Goal: Navigation & Orientation: Find specific page/section

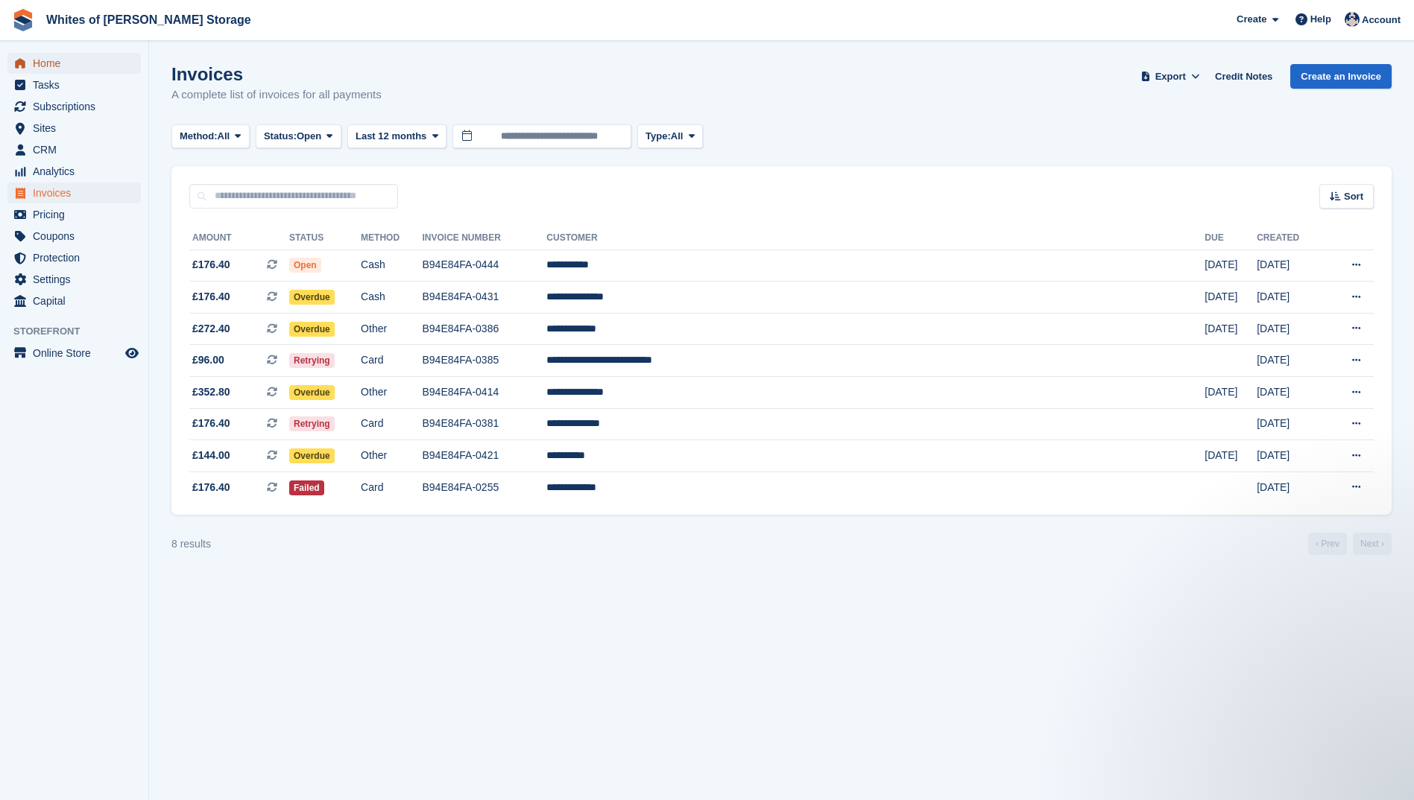
click at [48, 63] on span "Home" at bounding box center [77, 63] width 89 height 21
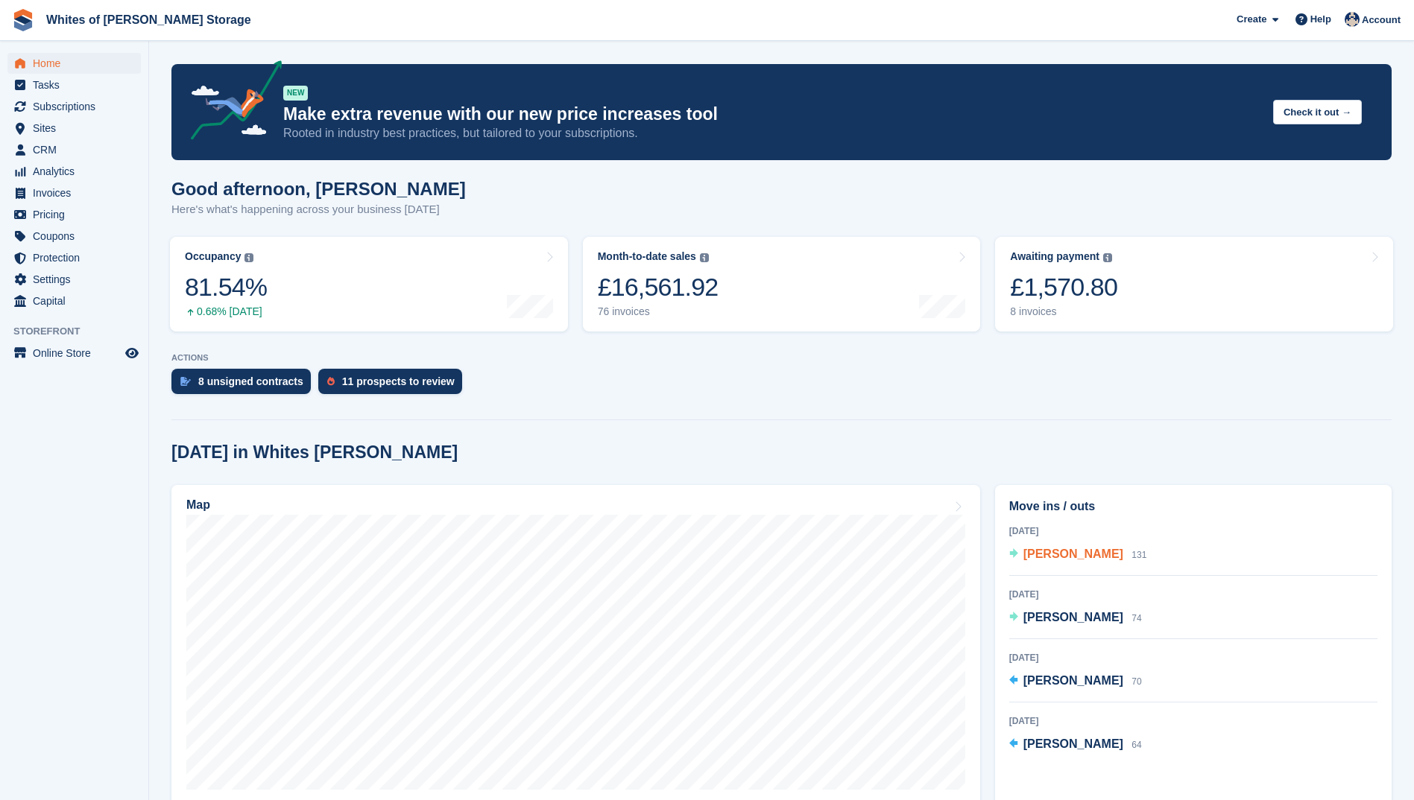
click at [1064, 556] on span "[PERSON_NAME]" at bounding box center [1073, 554] width 100 height 13
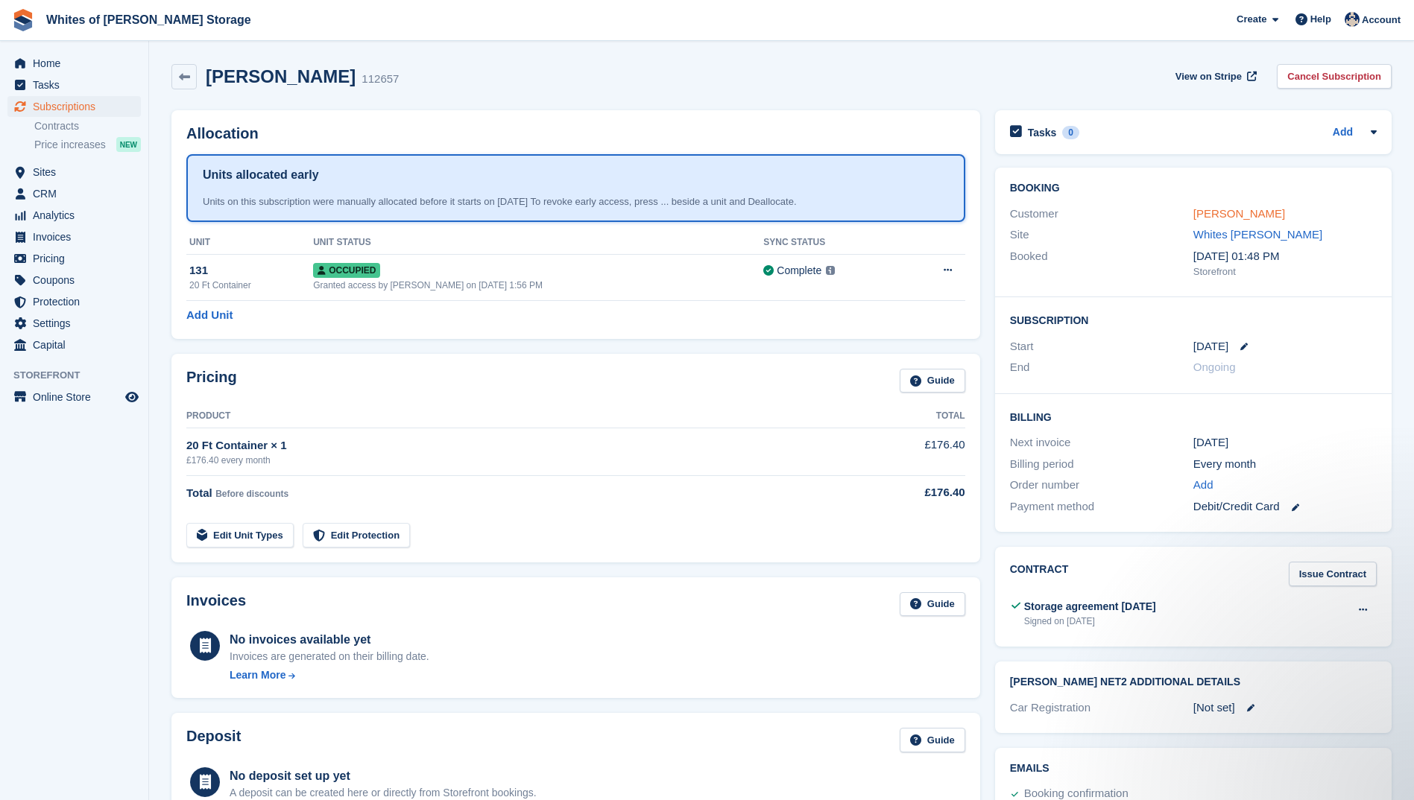
click at [1238, 219] on link "Anne Hallett" at bounding box center [1239, 213] width 92 height 13
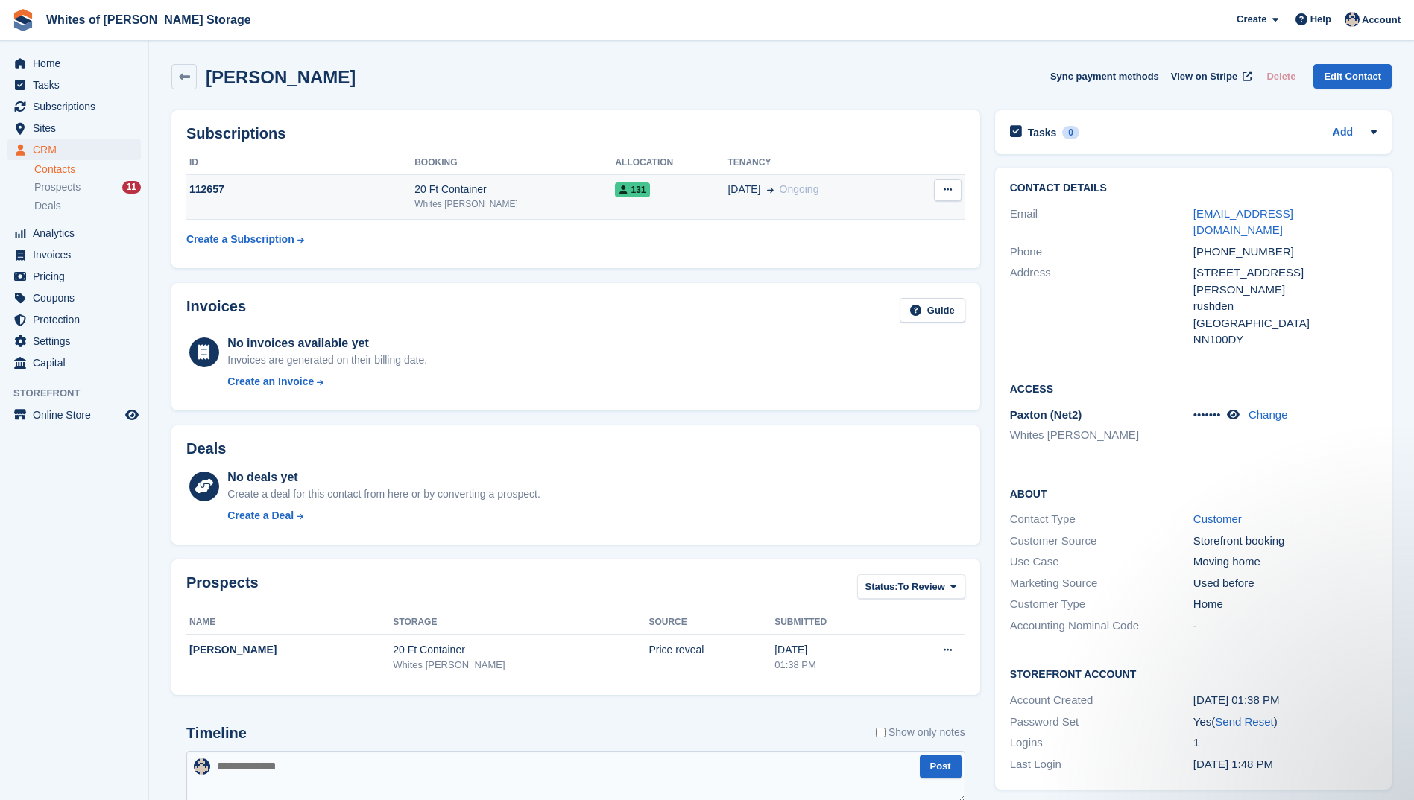
click at [216, 184] on div "112657" at bounding box center [300, 190] width 228 height 16
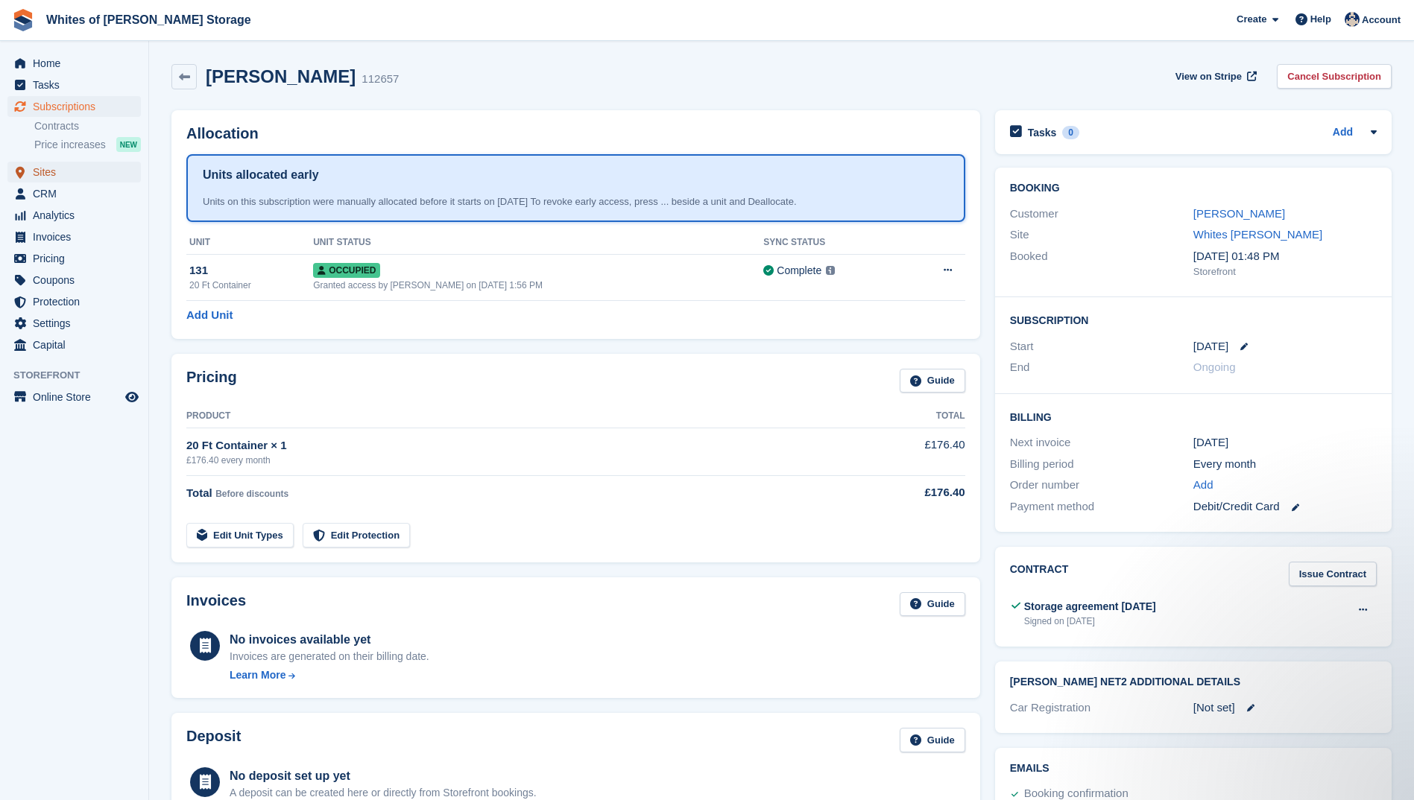
click at [51, 170] on span "Sites" at bounding box center [77, 172] width 89 height 21
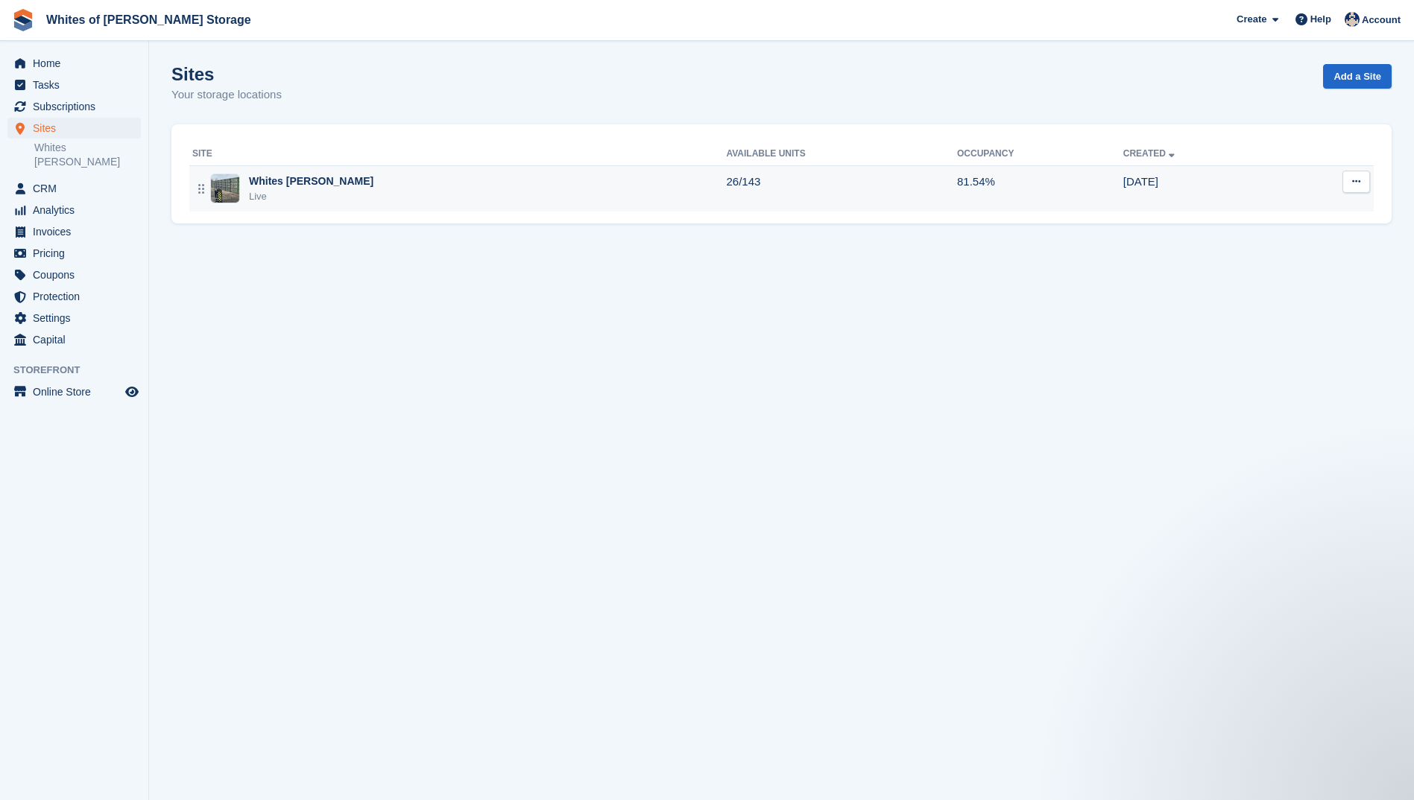
click at [261, 204] on td "Whites Earls Barton Live" at bounding box center [457, 188] width 537 height 46
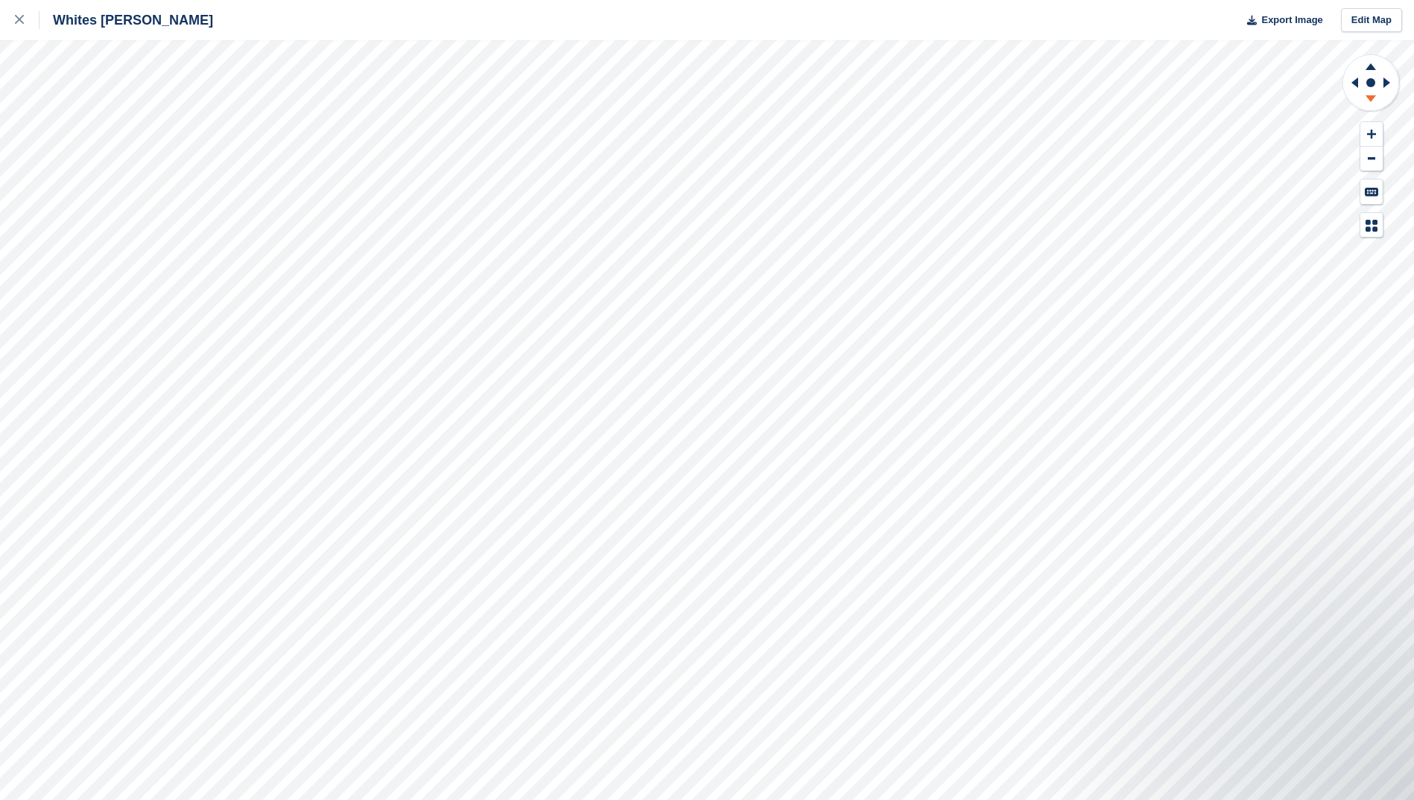
click at [1367, 104] on icon at bounding box center [1370, 101] width 39 height 19
click at [1372, 69] on icon at bounding box center [1370, 66] width 10 height 7
click at [1371, 99] on icon at bounding box center [1370, 98] width 10 height 7
click at [1371, 98] on icon at bounding box center [1370, 98] width 10 height 7
click at [1368, 68] on icon at bounding box center [1370, 66] width 10 height 7
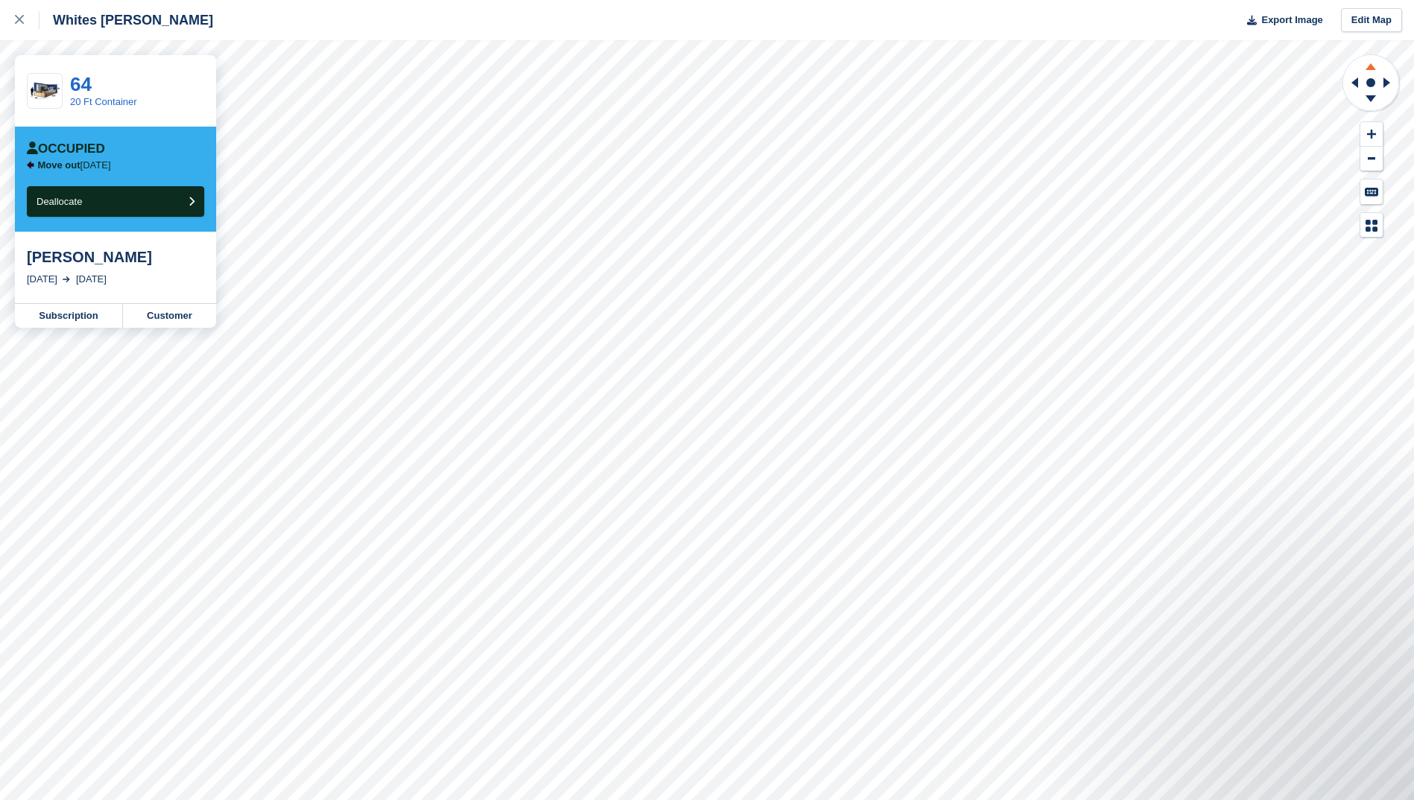
click at [1371, 68] on icon at bounding box center [1370, 66] width 10 height 7
click at [1371, 101] on icon at bounding box center [1370, 98] width 10 height 7
click at [19, 18] on icon at bounding box center [19, 19] width 9 height 9
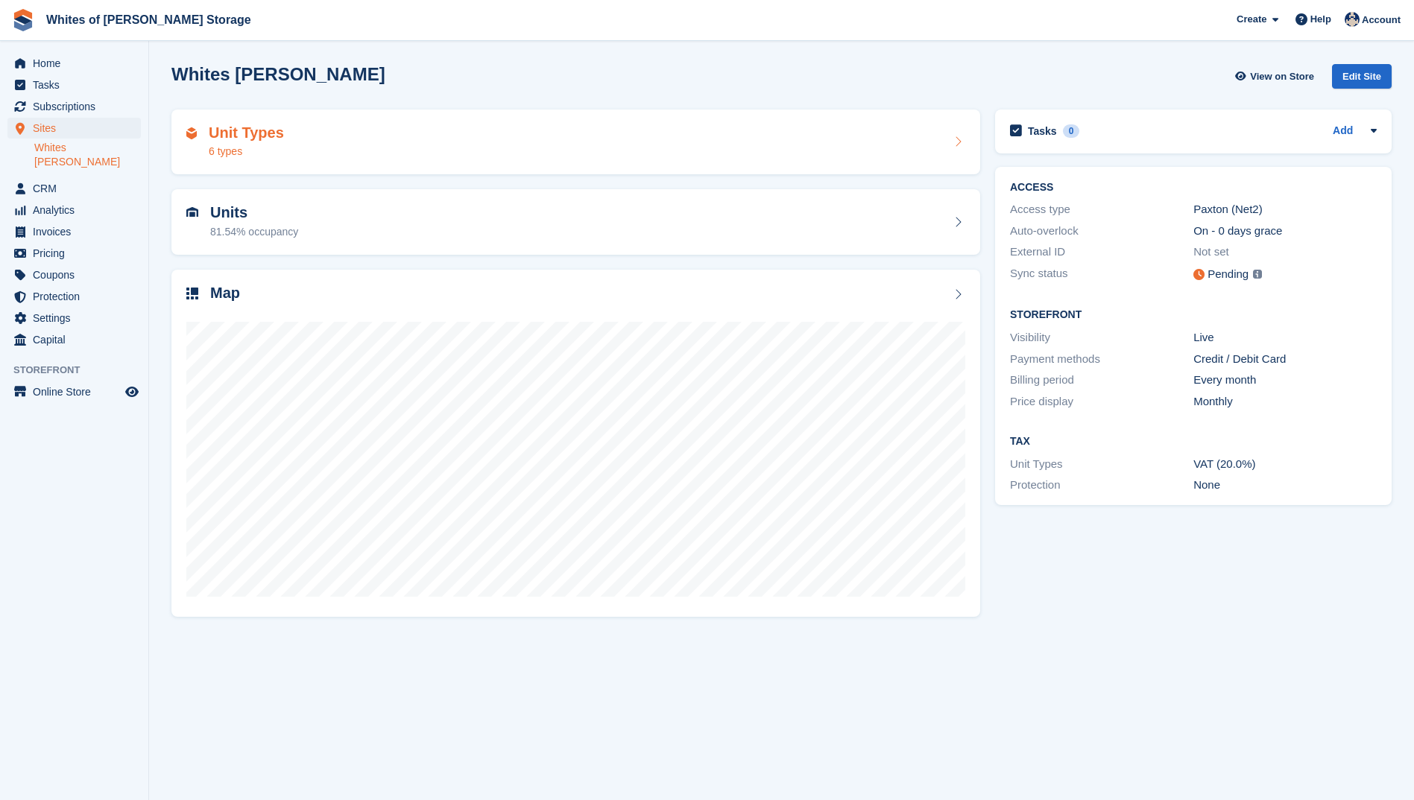
click at [236, 136] on h2 "Unit Types" at bounding box center [246, 132] width 75 height 17
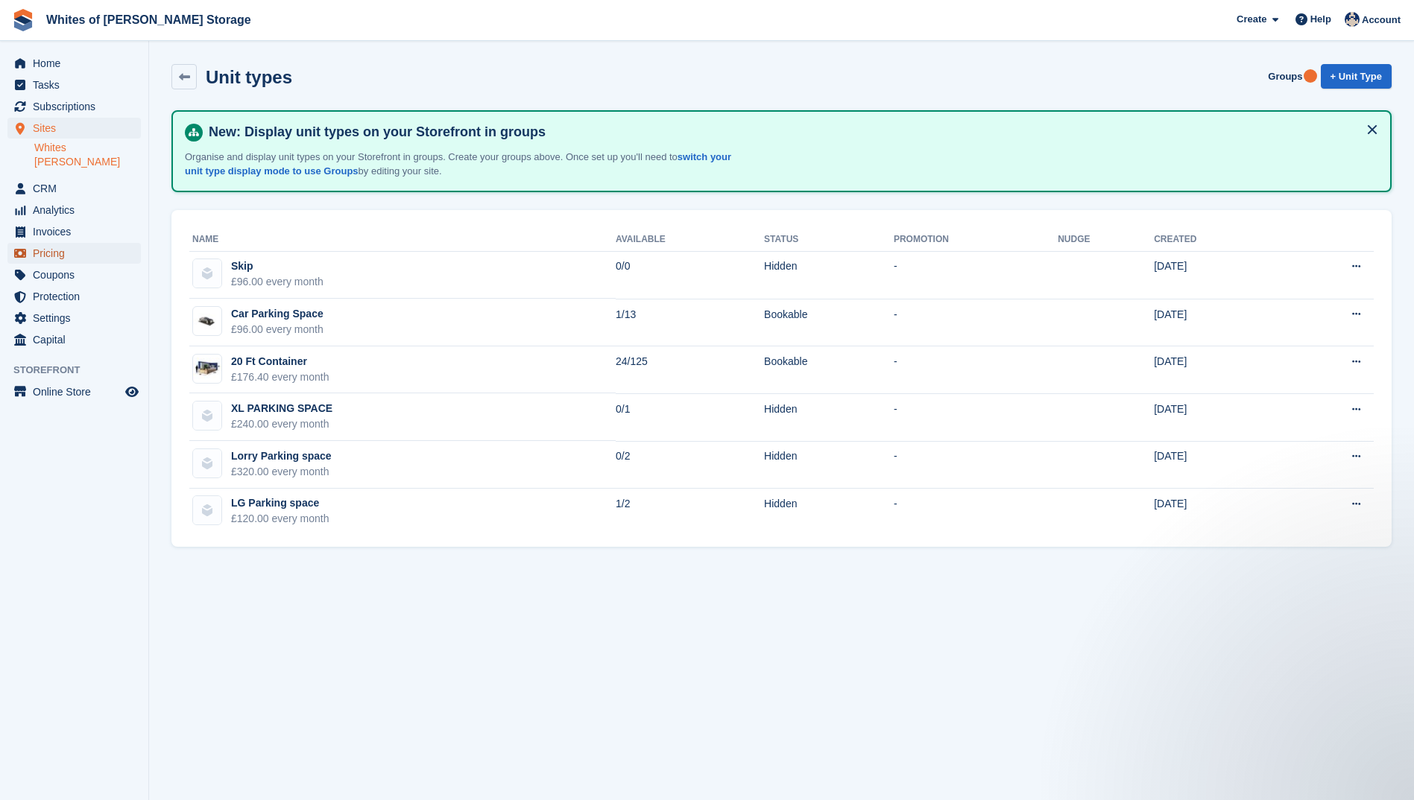
click at [40, 243] on span "Pricing" at bounding box center [77, 253] width 89 height 21
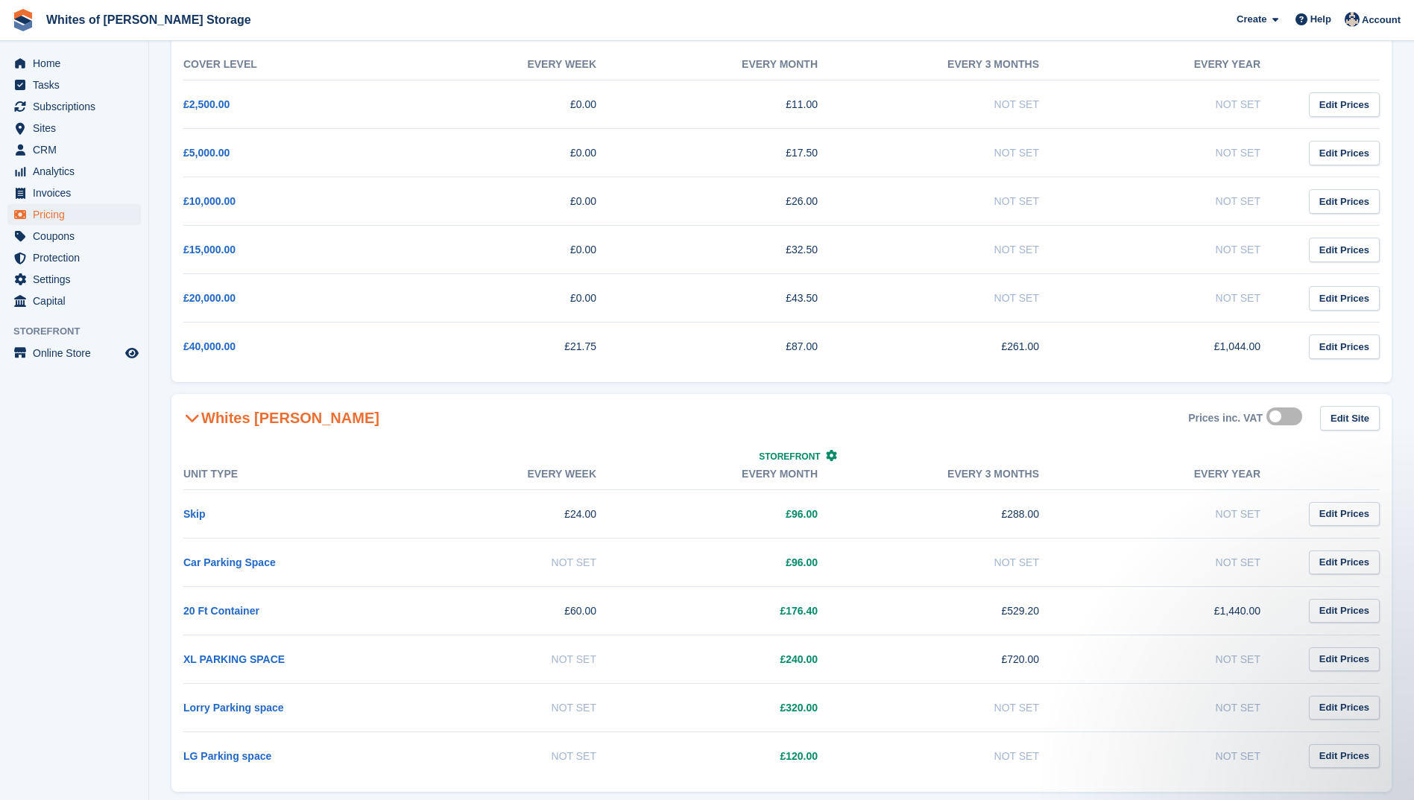
scroll to position [165, 0]
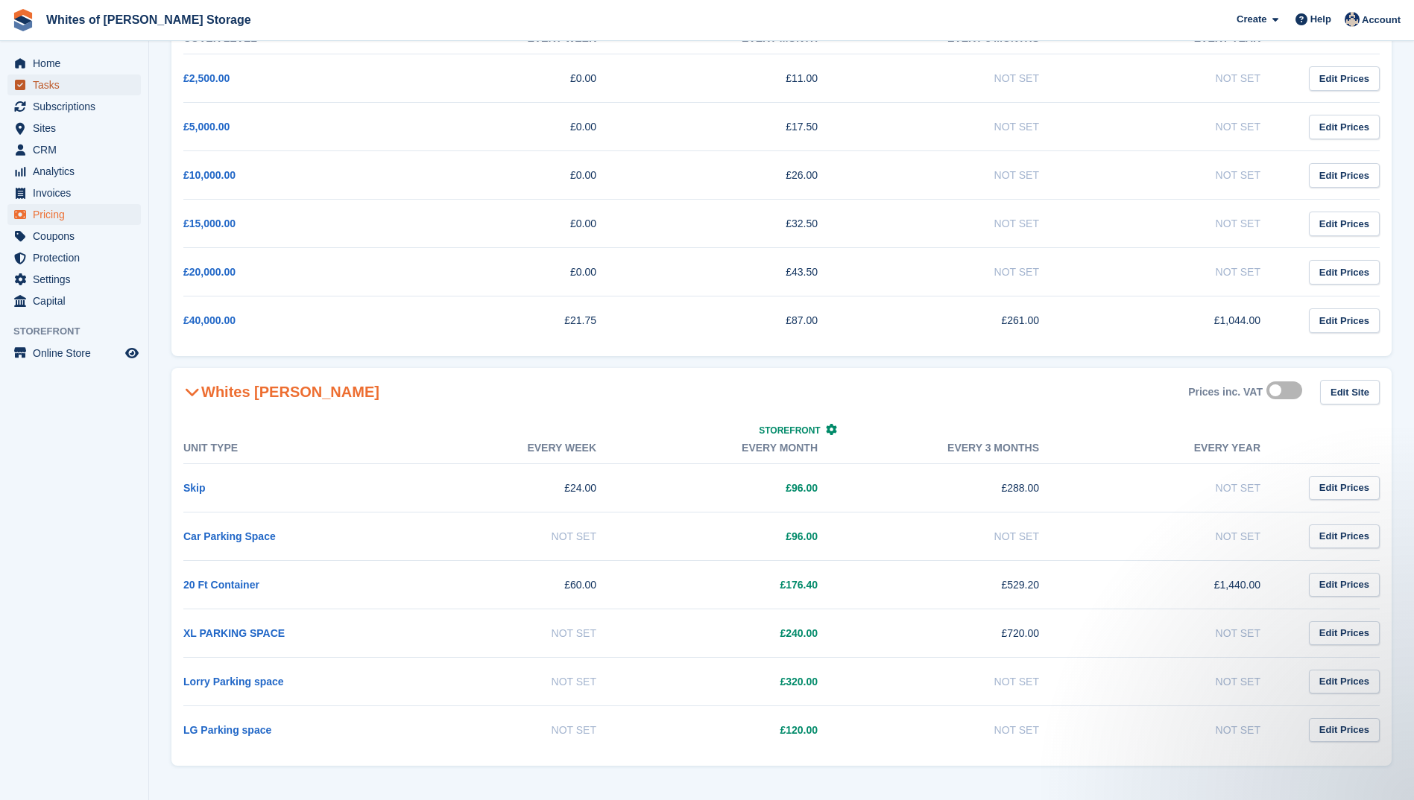
click at [34, 80] on span "Tasks" at bounding box center [77, 85] width 89 height 21
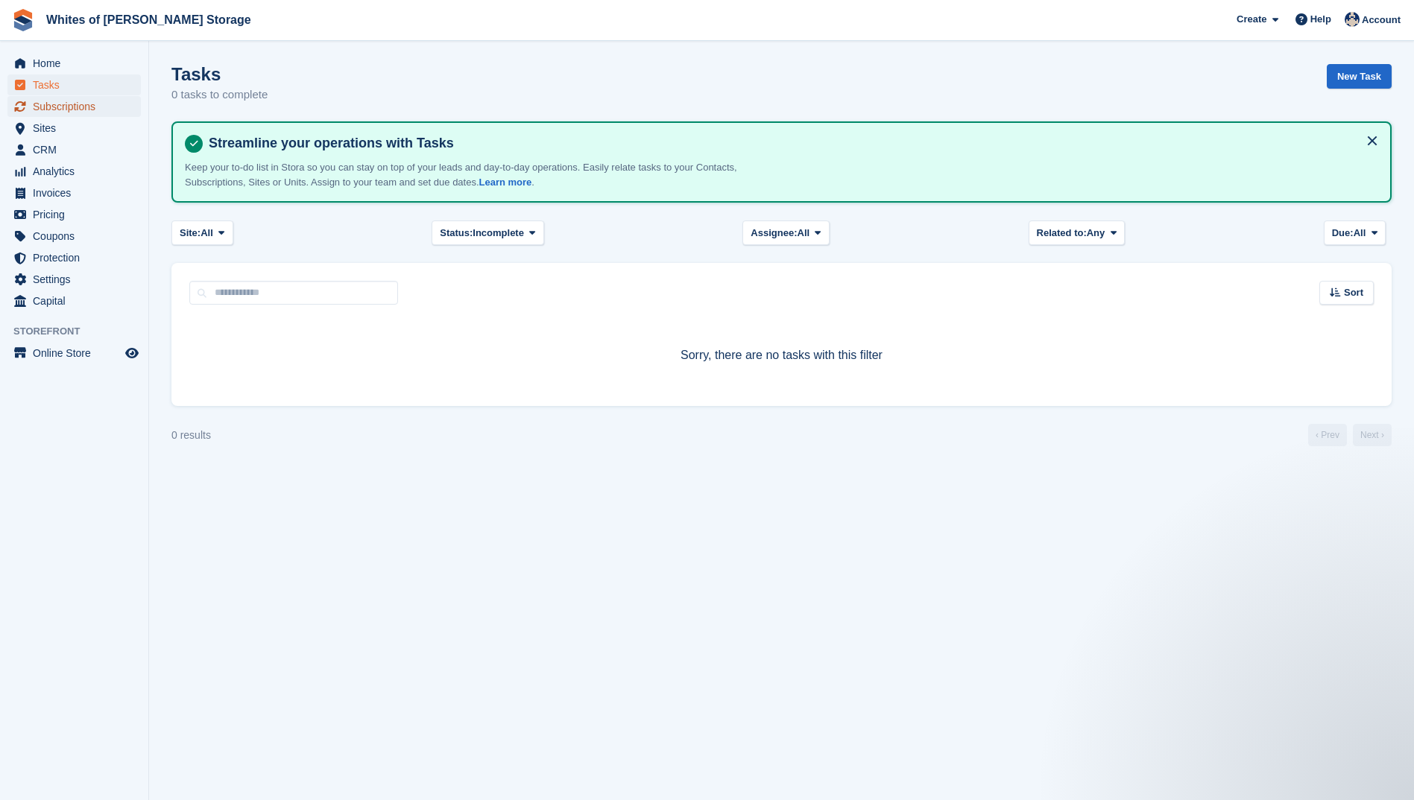
click at [51, 108] on span "Subscriptions" at bounding box center [77, 106] width 89 height 21
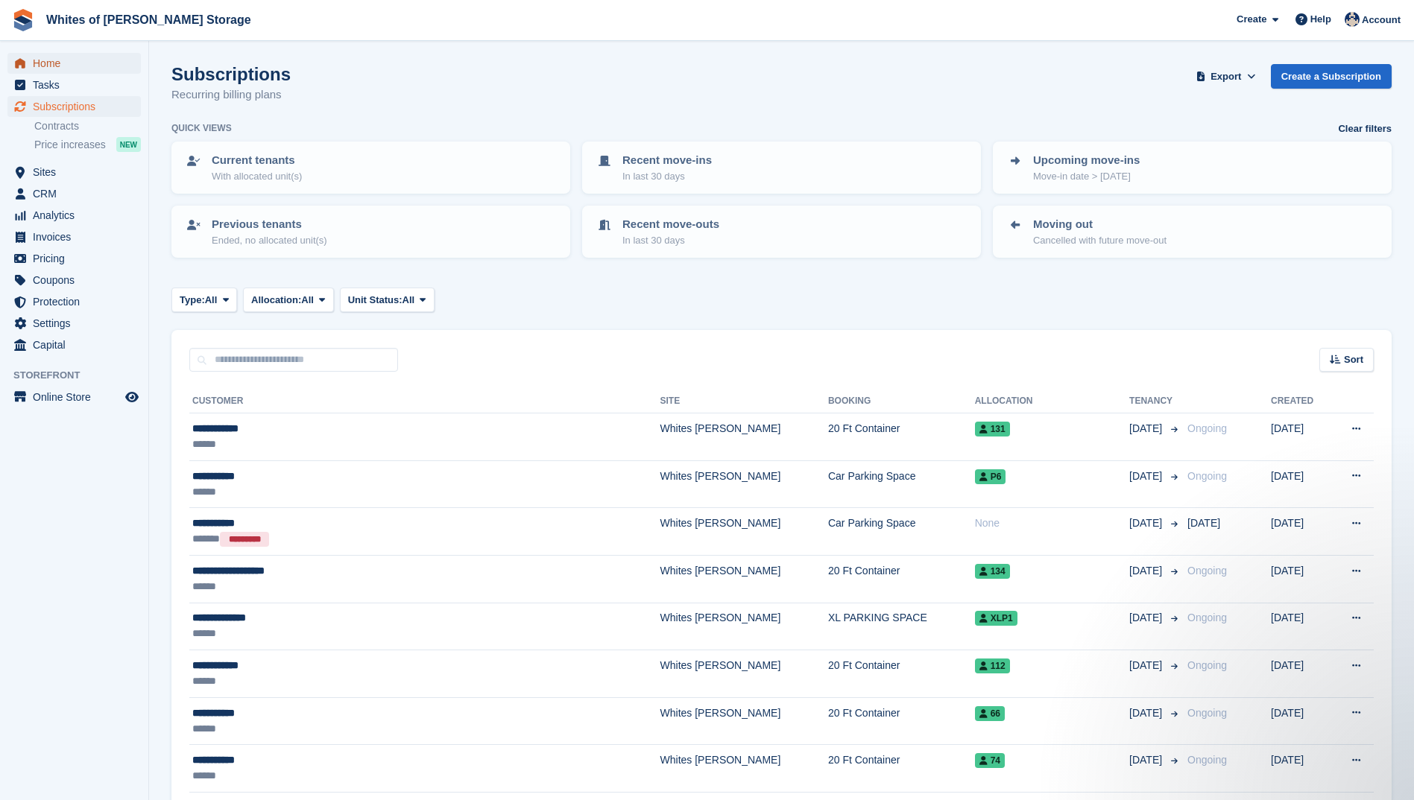
click at [64, 66] on span "Home" at bounding box center [77, 63] width 89 height 21
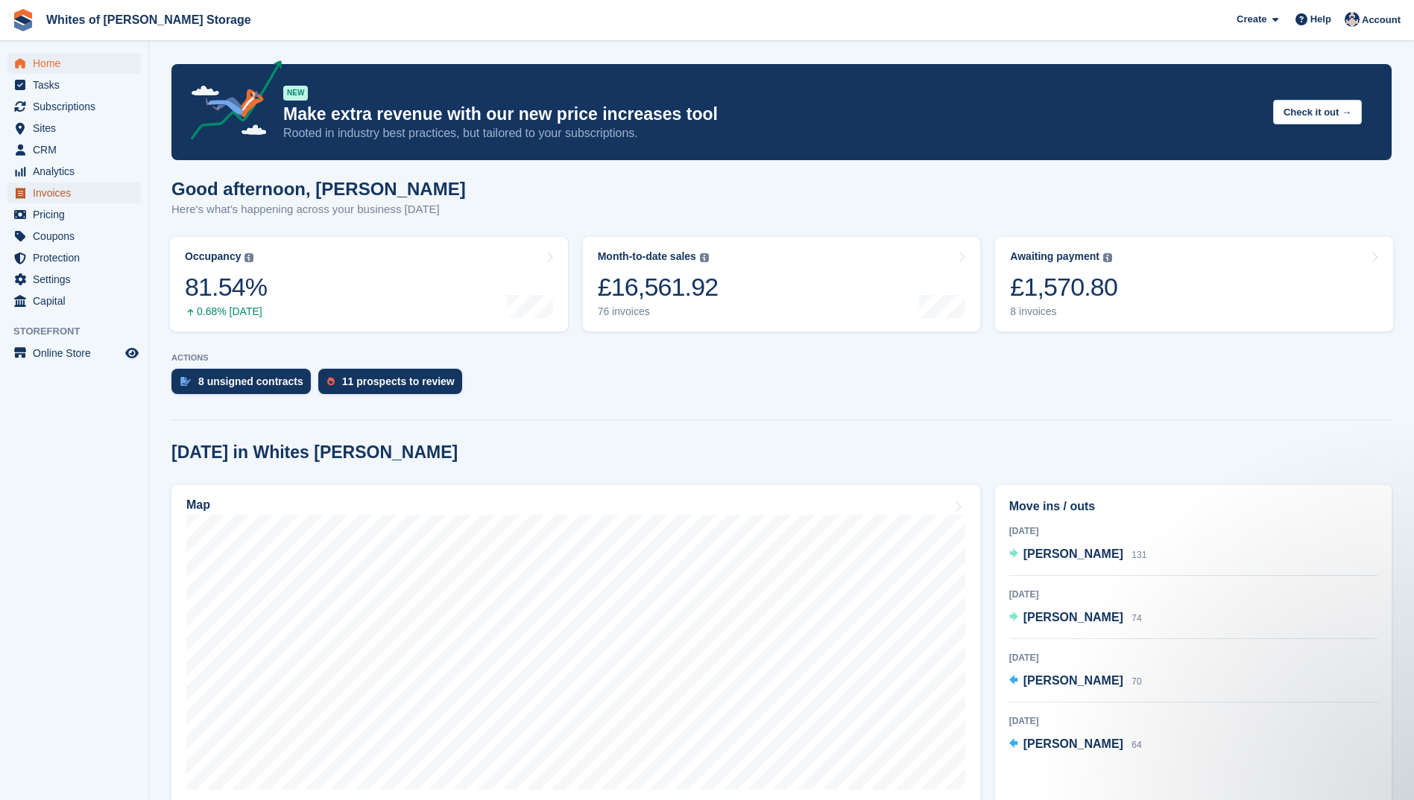
click at [45, 196] on span "Invoices" at bounding box center [77, 193] width 89 height 21
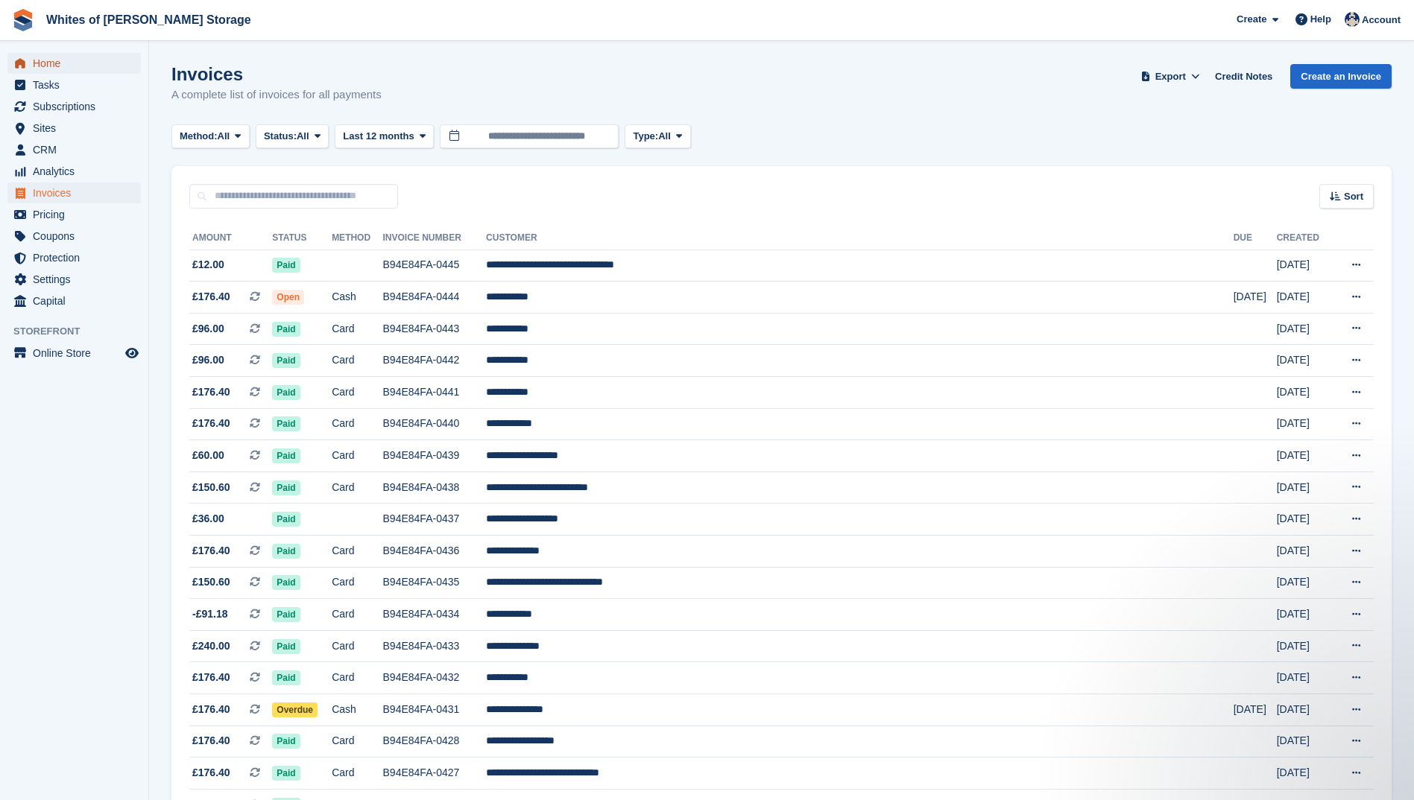
click at [43, 68] on span "Home" at bounding box center [77, 63] width 89 height 21
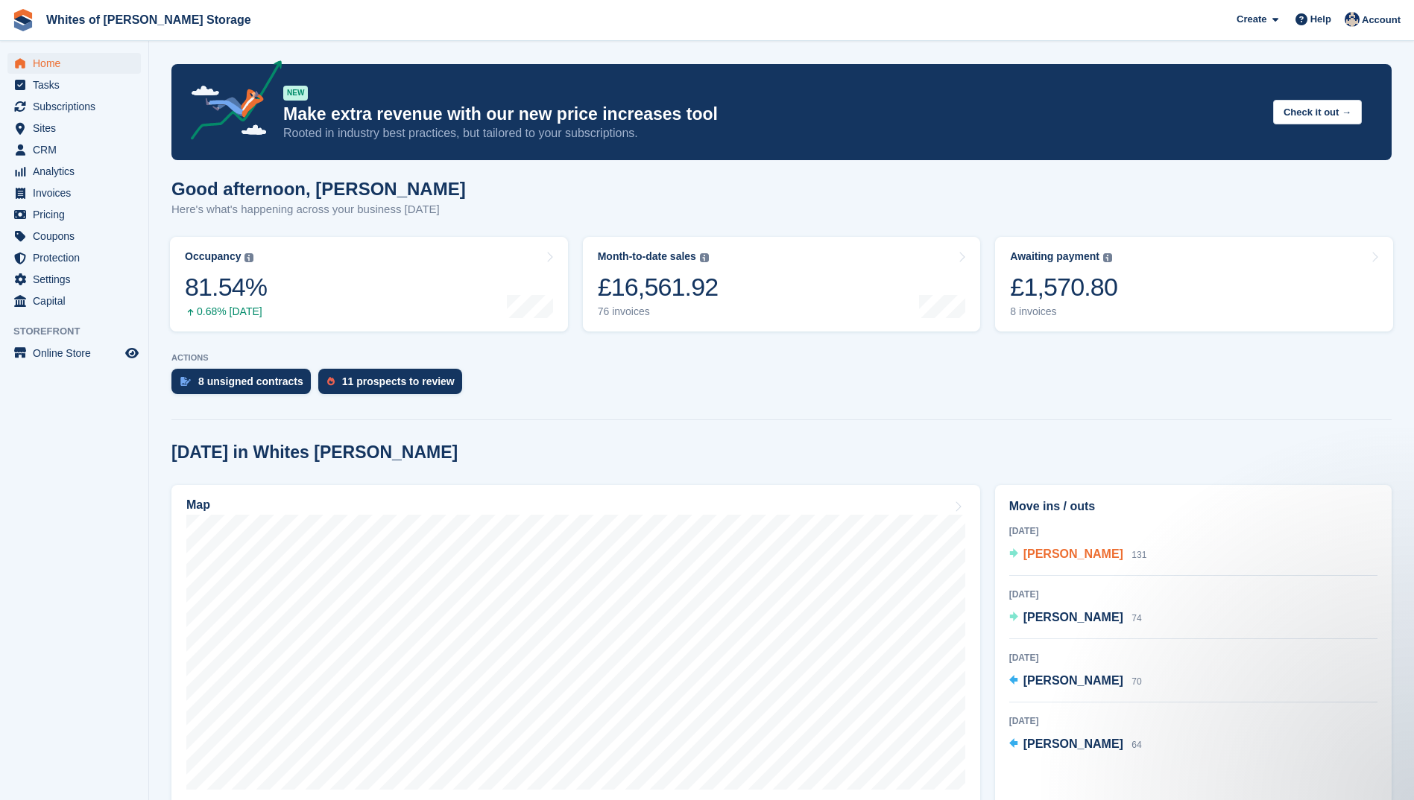
click at [1058, 554] on span "[PERSON_NAME]" at bounding box center [1073, 554] width 100 height 13
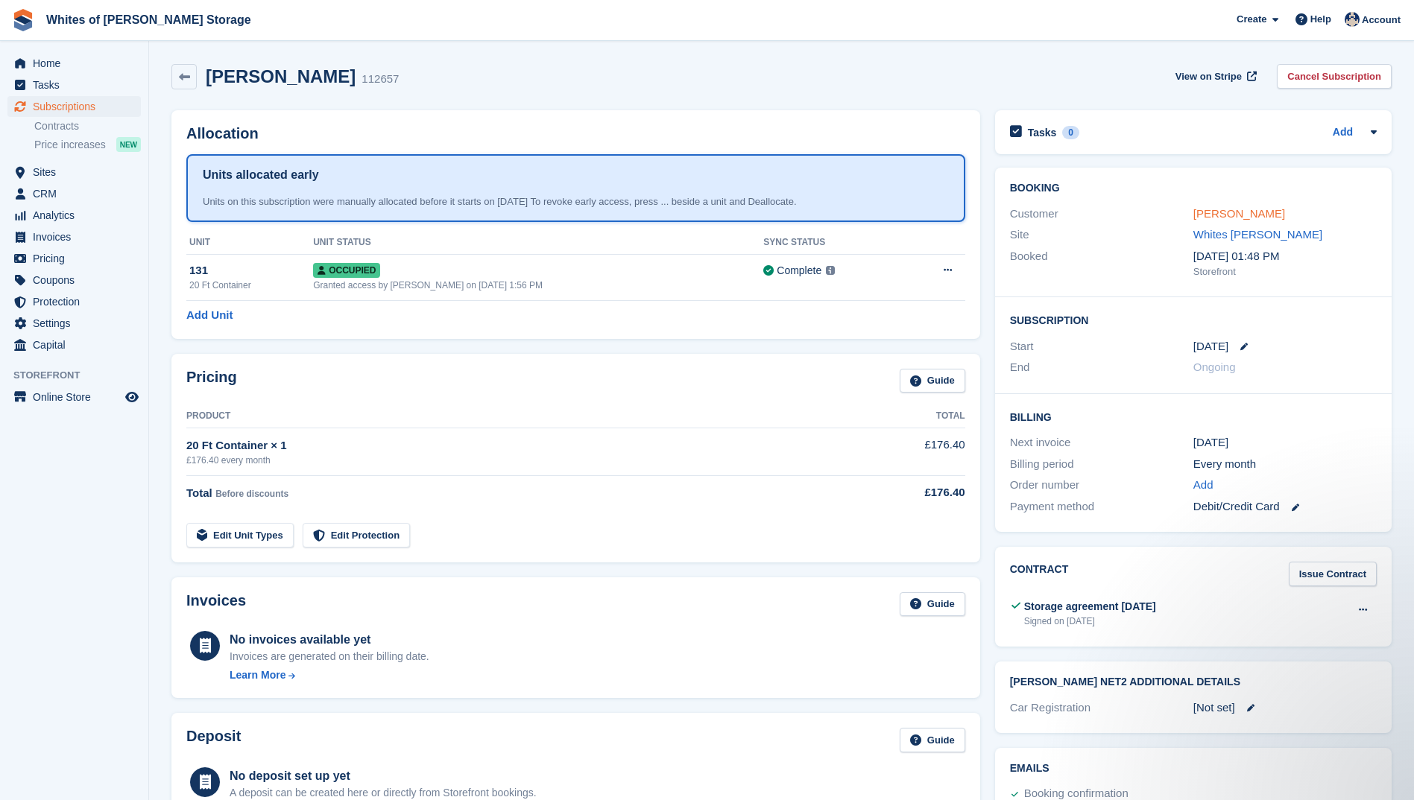
click at [1214, 211] on link "[PERSON_NAME]" at bounding box center [1239, 213] width 92 height 13
